Goal: Task Accomplishment & Management: Complete application form

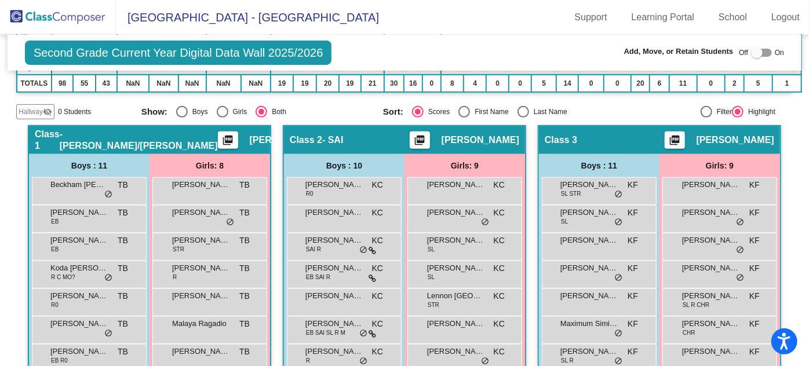
scroll to position [210, 0]
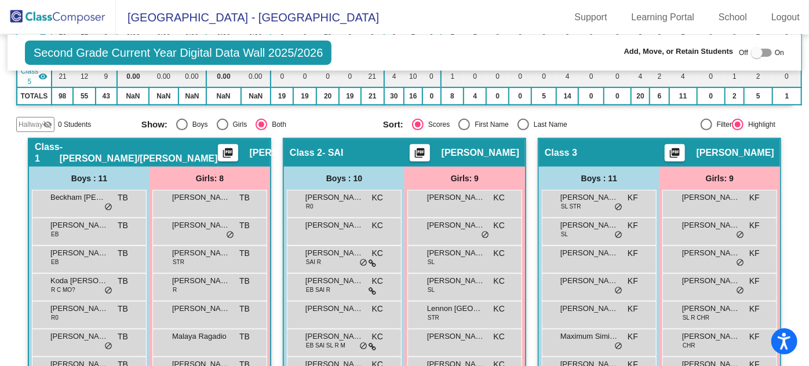
click at [67, 22] on img at bounding box center [58, 17] width 116 height 34
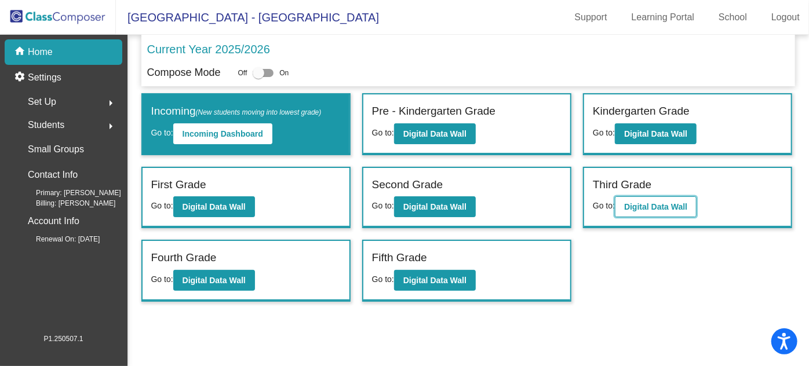
click at [661, 205] on b "Digital Data Wall" at bounding box center [655, 206] width 63 height 9
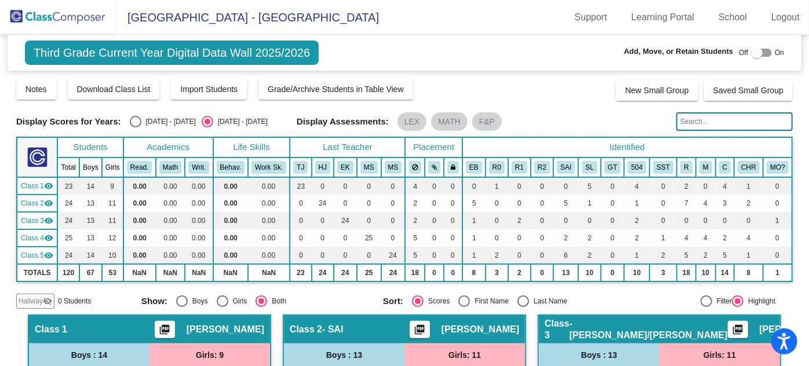
click at [53, 23] on img at bounding box center [58, 17] width 116 height 34
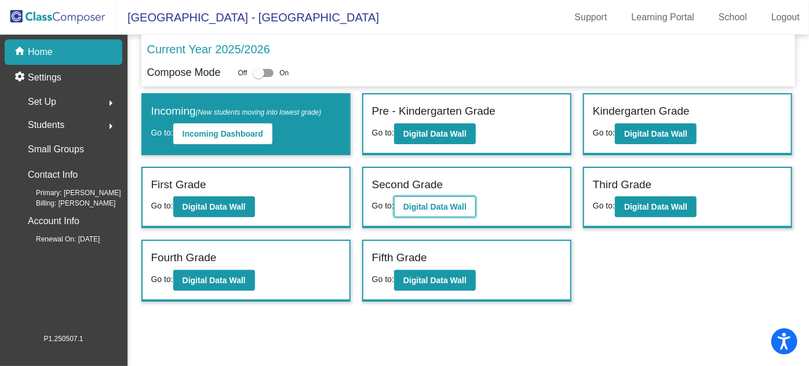
click at [444, 203] on b "Digital Data Wall" at bounding box center [435, 206] width 63 height 9
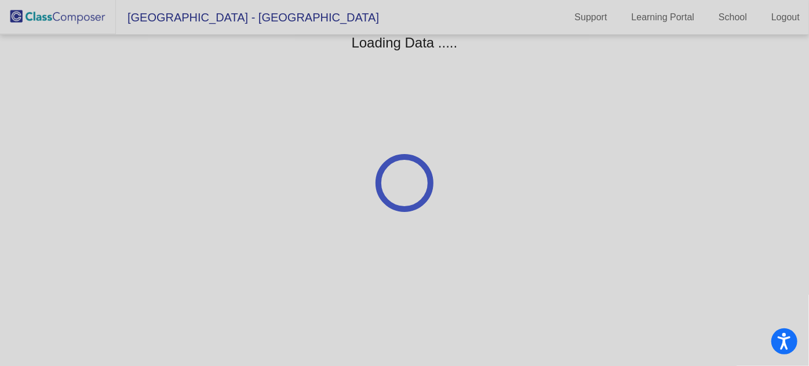
click at [444, 203] on div at bounding box center [404, 183] width 809 height 366
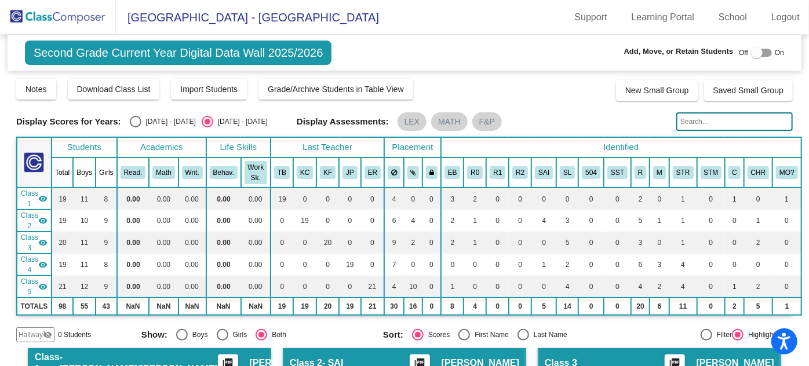
click at [60, 20] on img at bounding box center [58, 17] width 116 height 34
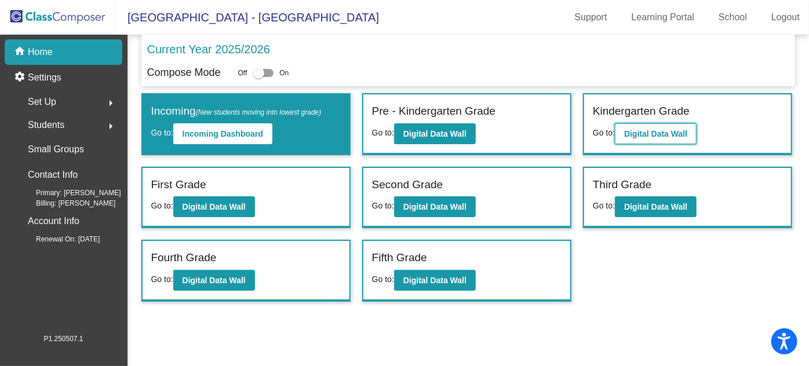
click at [639, 129] on b "Digital Data Wall" at bounding box center [655, 133] width 63 height 9
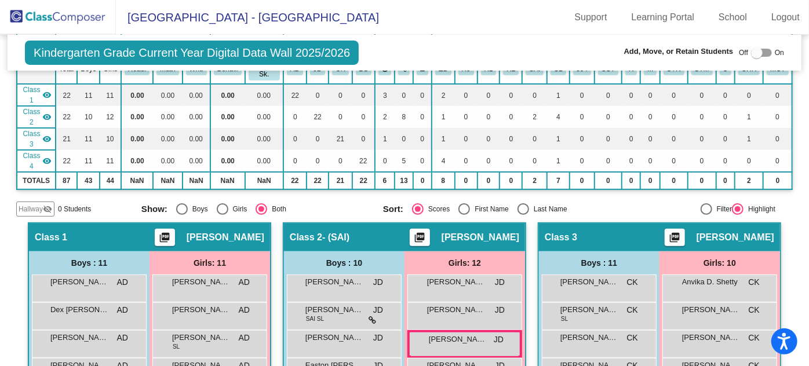
scroll to position [105, 0]
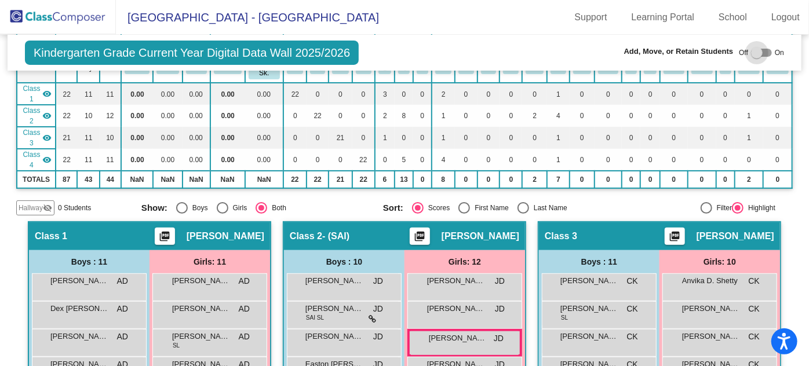
click at [757, 50] on div at bounding box center [757, 53] width 12 height 12
checkbox input "true"
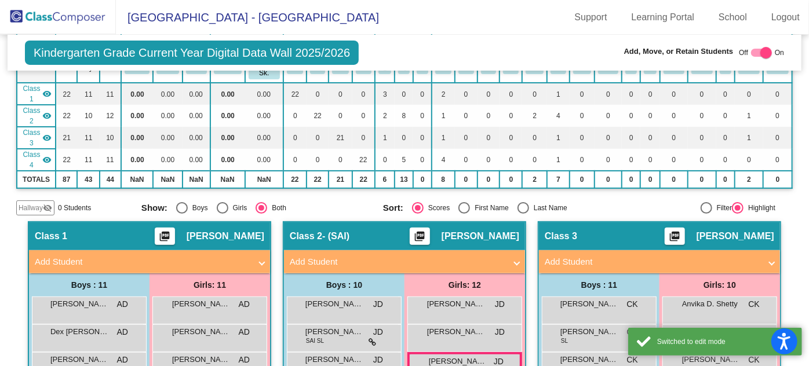
click at [504, 256] on mat-panel-title "Add Student" at bounding box center [398, 262] width 216 height 13
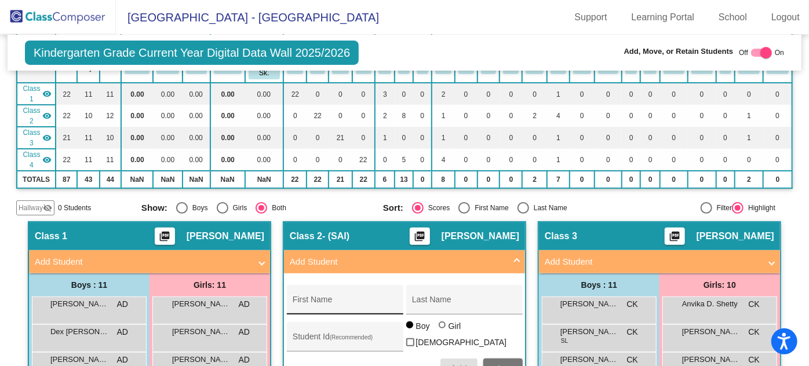
click at [397, 300] on input "First Name" at bounding box center [345, 304] width 104 height 9
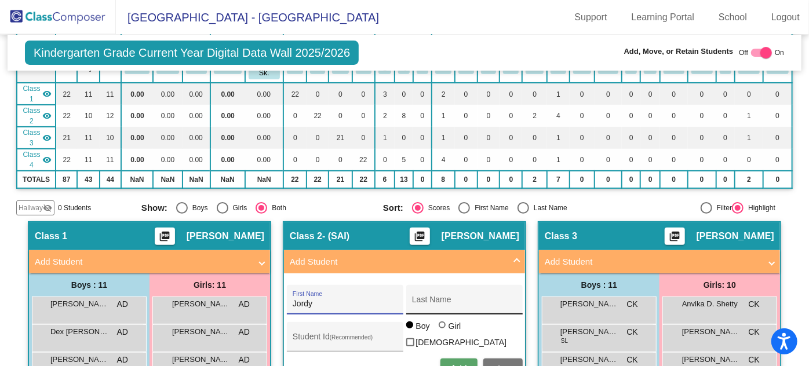
type input "Jordy"
click at [517, 300] on input "Last Name" at bounding box center [464, 304] width 104 height 9
type input "[PERSON_NAME]"
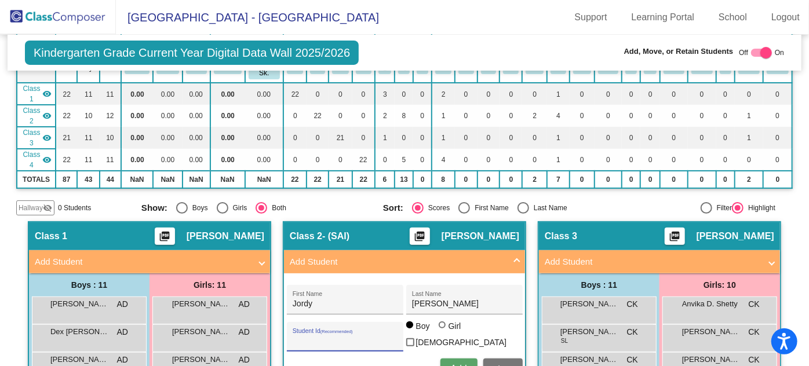
click at [397, 337] on input "Student Id (Recommended)" at bounding box center [345, 341] width 104 height 9
type input "65052536"
click at [478, 359] on button "Add" at bounding box center [459, 369] width 37 height 21
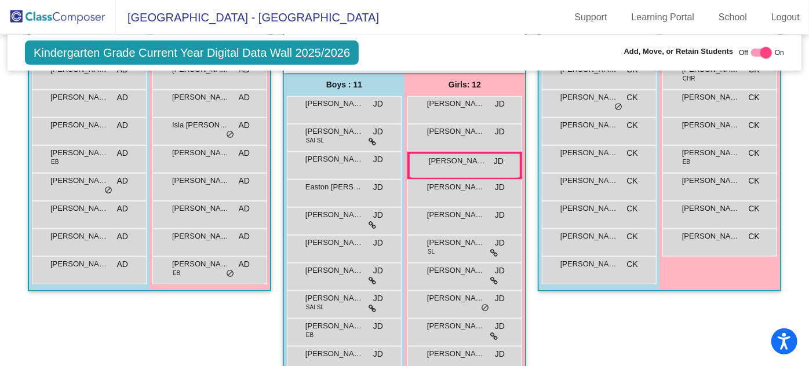
scroll to position [421, 0]
